Goal: Transaction & Acquisition: Purchase product/service

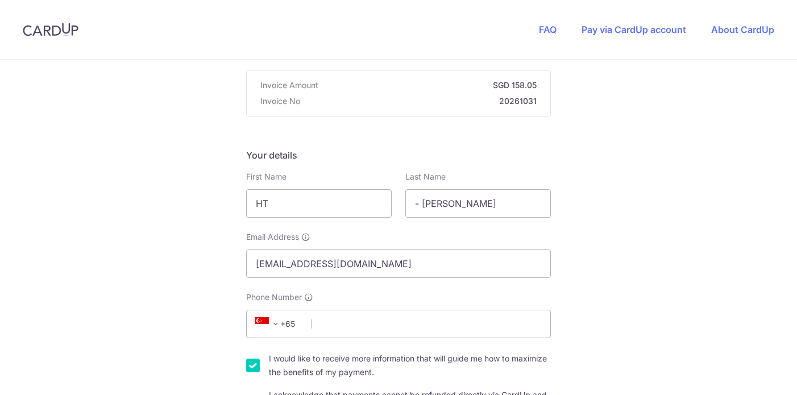
scroll to position [118, 0]
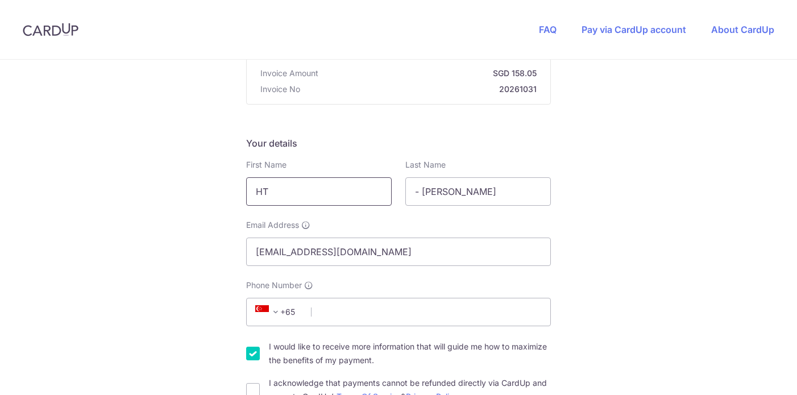
drag, startPoint x: 297, startPoint y: 192, endPoint x: 221, endPoint y: 194, distance: 76.2
type input "[PERSON_NAME]"
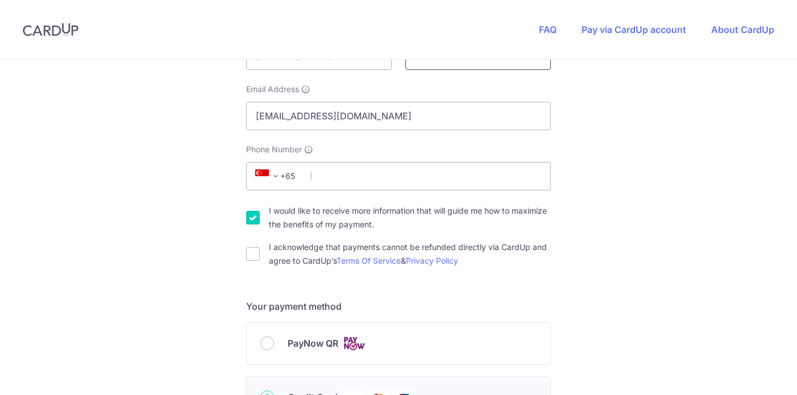
scroll to position [244, 0]
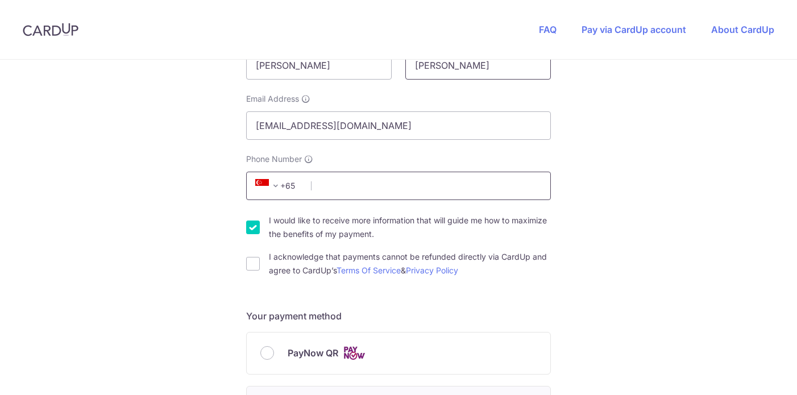
type input "[PERSON_NAME]"
click at [356, 176] on input "Phone Number" at bounding box center [398, 186] width 305 height 28
type input "90053941"
click at [248, 227] on input "I would like to receive more information that will guide me how to maximize the…" at bounding box center [253, 228] width 14 height 14
checkbox input "false"
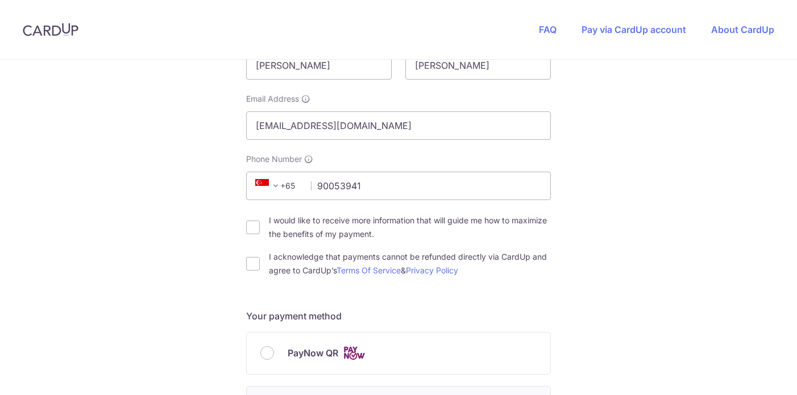
scroll to position [316, 0]
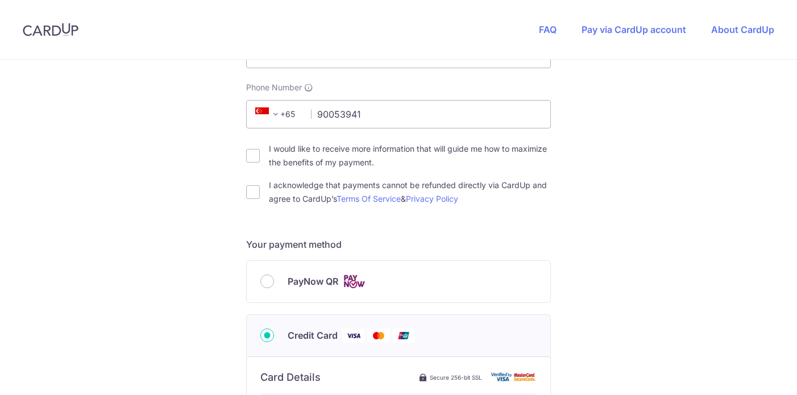
click at [257, 187] on input "I acknowledge that payments cannot be refunded directly via CardUp and agree to…" at bounding box center [253, 192] width 14 height 14
checkbox input "true"
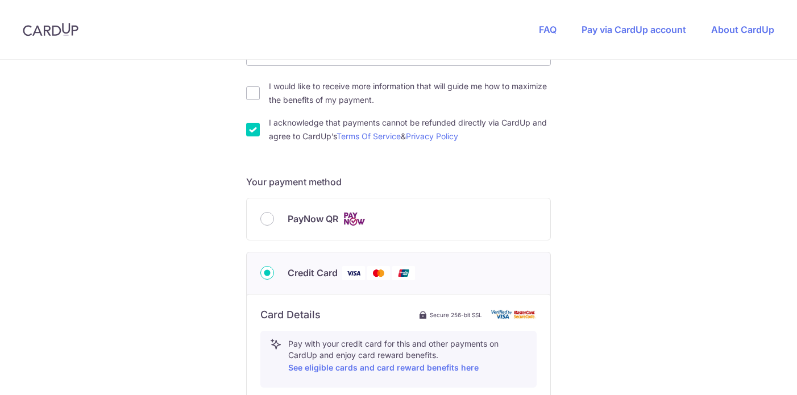
scroll to position [404, 0]
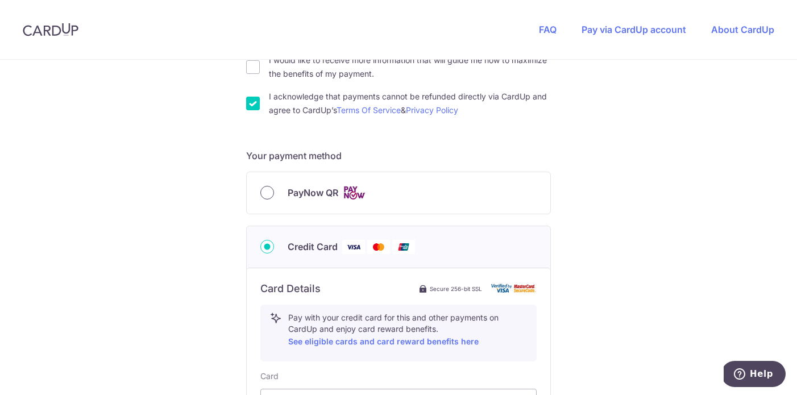
click at [264, 194] on input "PayNow QR" at bounding box center [267, 193] width 14 height 14
radio input "true"
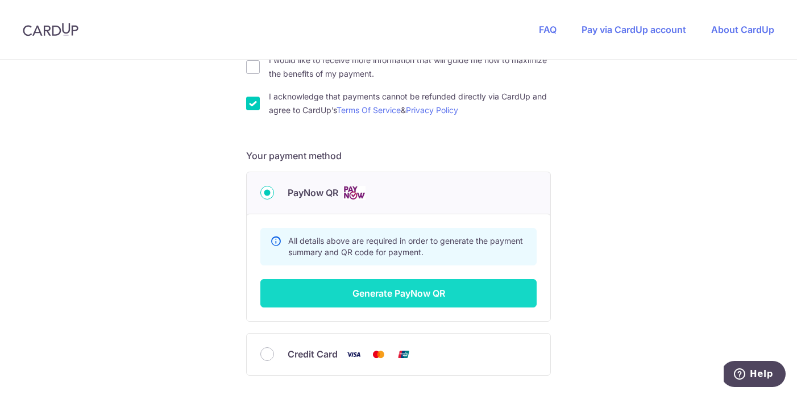
click at [392, 293] on button "Generate PayNow QR" at bounding box center [398, 293] width 276 height 28
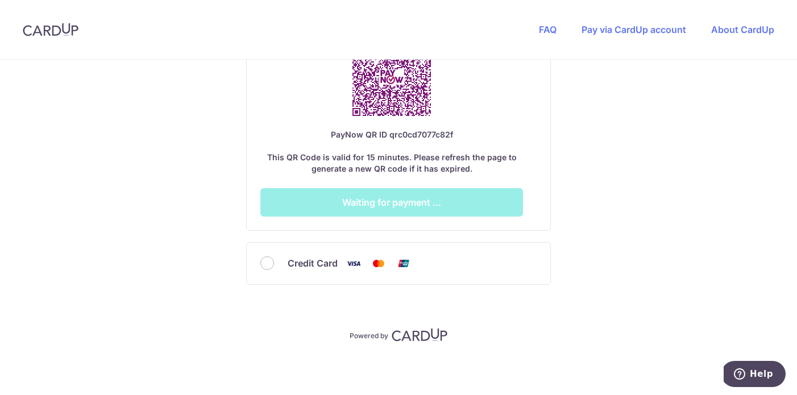
scroll to position [750, 0]
